Goal: Entertainment & Leisure: Consume media (video, audio)

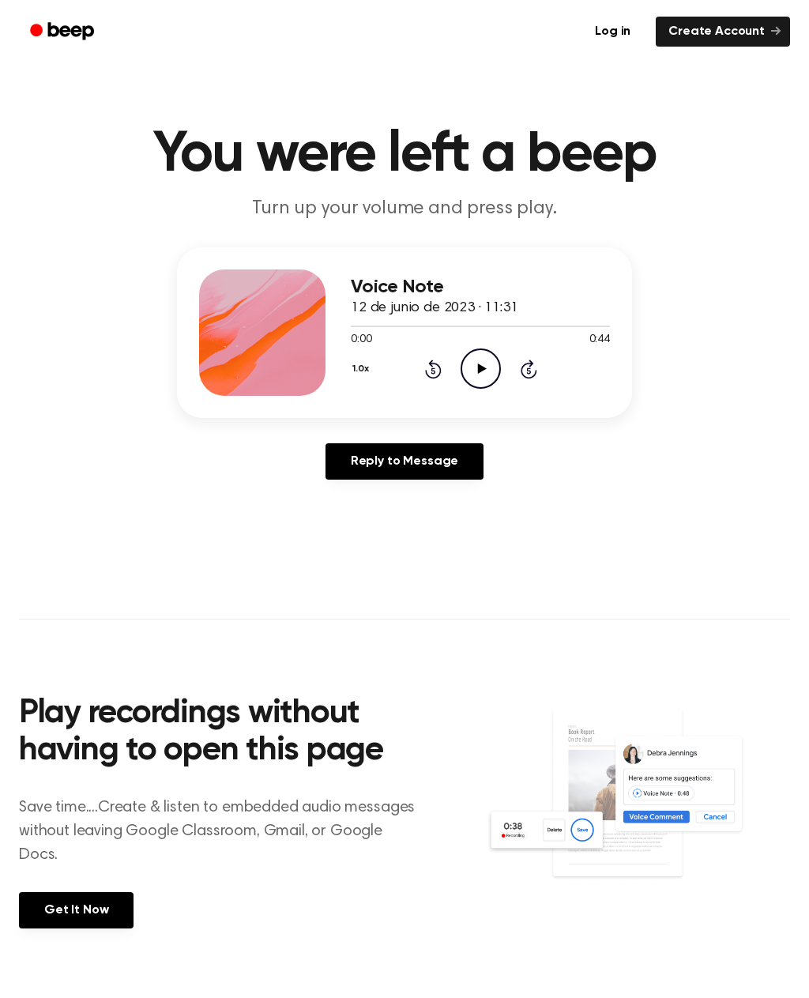
click at [469, 378] on icon "Play Audio" at bounding box center [481, 369] width 40 height 40
click at [415, 368] on div "1.0x Rewind 5 seconds Pause Audio Skip 5 seconds" at bounding box center [480, 369] width 259 height 40
click at [438, 374] on icon "Rewind 5 seconds" at bounding box center [432, 369] width 17 height 21
click at [481, 366] on icon "Pause Audio" at bounding box center [481, 369] width 40 height 40
click at [431, 361] on icon at bounding box center [433, 369] width 17 height 19
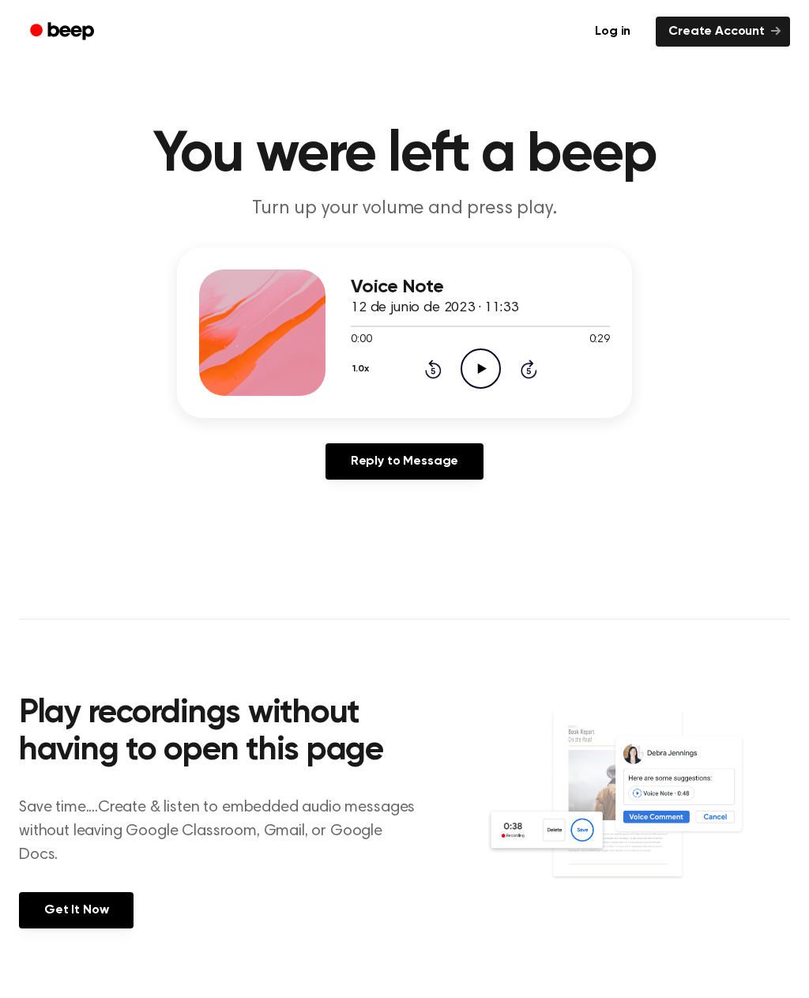
click at [473, 357] on icon "Play Audio" at bounding box center [481, 369] width 40 height 40
click at [471, 371] on icon "Play Audio" at bounding box center [481, 369] width 40 height 40
click at [484, 351] on icon "Pause Audio" at bounding box center [481, 369] width 40 height 40
click at [488, 376] on icon "Play Audio" at bounding box center [481, 369] width 40 height 40
click at [635, 1] on div "Log in Create Account" at bounding box center [404, 31] width 771 height 63
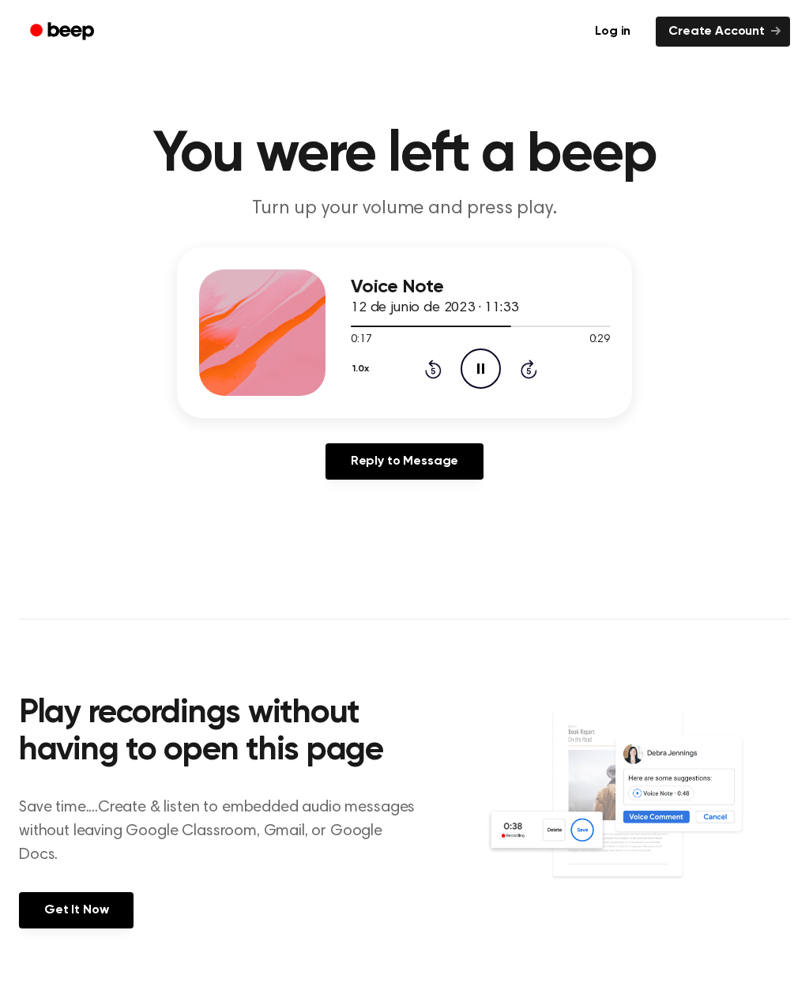
click at [477, 370] on icon at bounding box center [480, 369] width 7 height 10
click at [475, 383] on icon "Play Audio" at bounding box center [481, 369] width 40 height 40
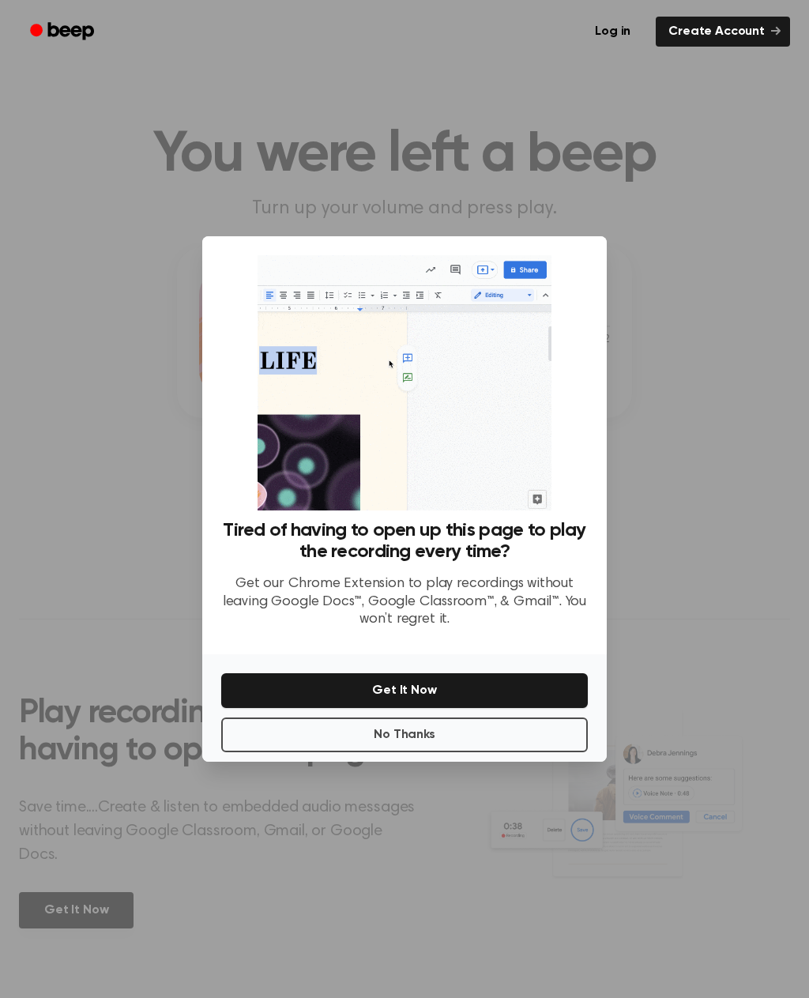
click at [507, 816] on div at bounding box center [404, 499] width 809 height 998
click at [514, 752] on button "No Thanks" at bounding box center [404, 735] width 367 height 35
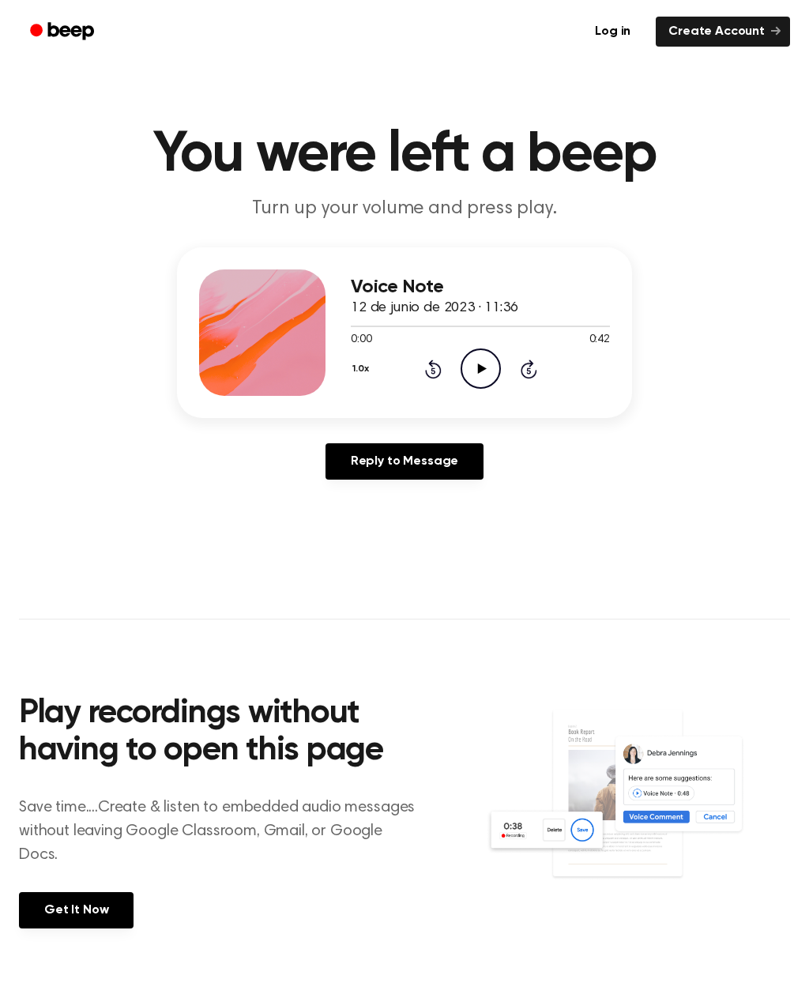
click at [485, 369] on icon at bounding box center [481, 369] width 9 height 10
click at [6, 867] on main "You were left a beep Turn up your volume and press play. Voice Note 12 de junio…" at bounding box center [404, 499] width 809 height 998
click at [485, 372] on icon "Play Audio" at bounding box center [481, 369] width 40 height 40
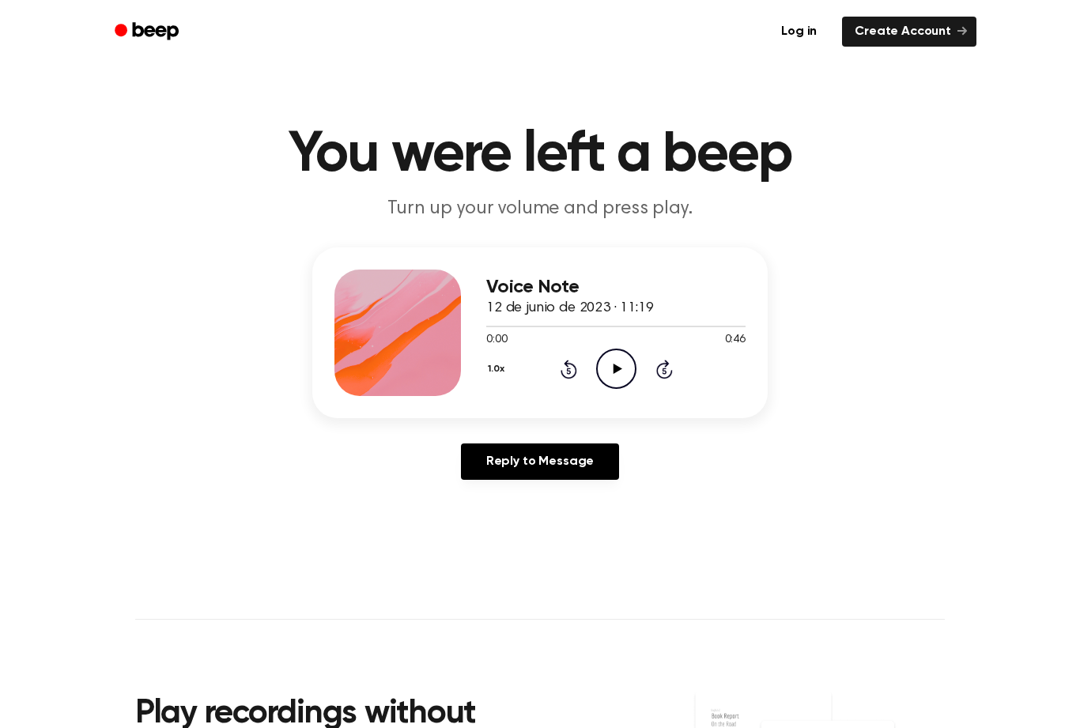
click at [609, 360] on icon "Play Audio" at bounding box center [616, 369] width 40 height 40
